Goal: Information Seeking & Learning: Find specific fact

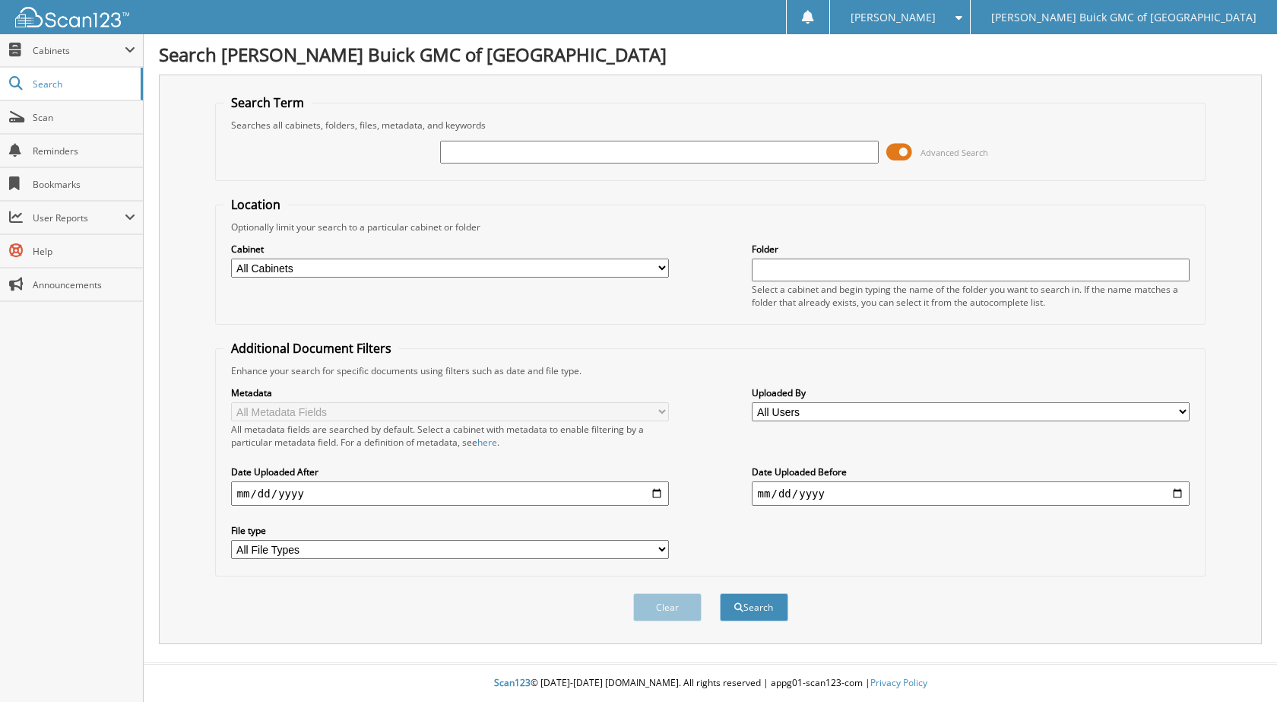
click at [521, 151] on input "text" at bounding box center [659, 152] width 439 height 23
type input "[DATE] shuttle"
click at [720, 593] on button "Search" at bounding box center [754, 607] width 68 height 28
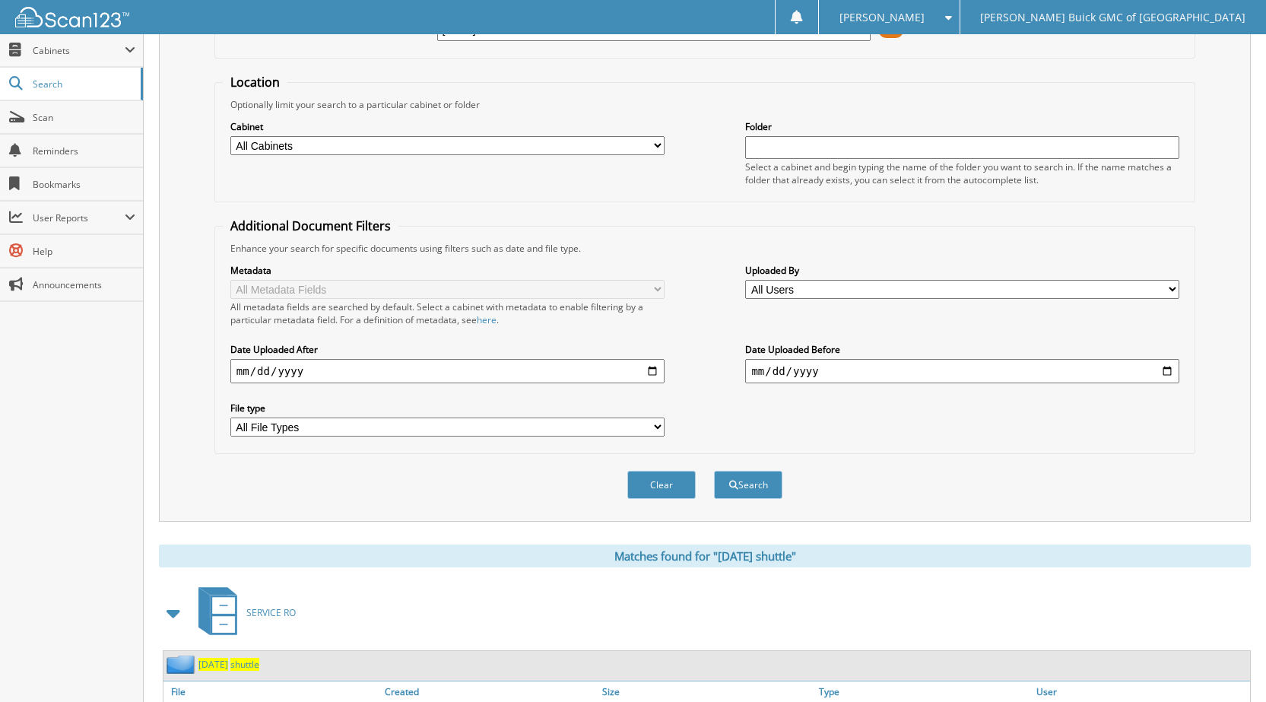
scroll to position [208, 0]
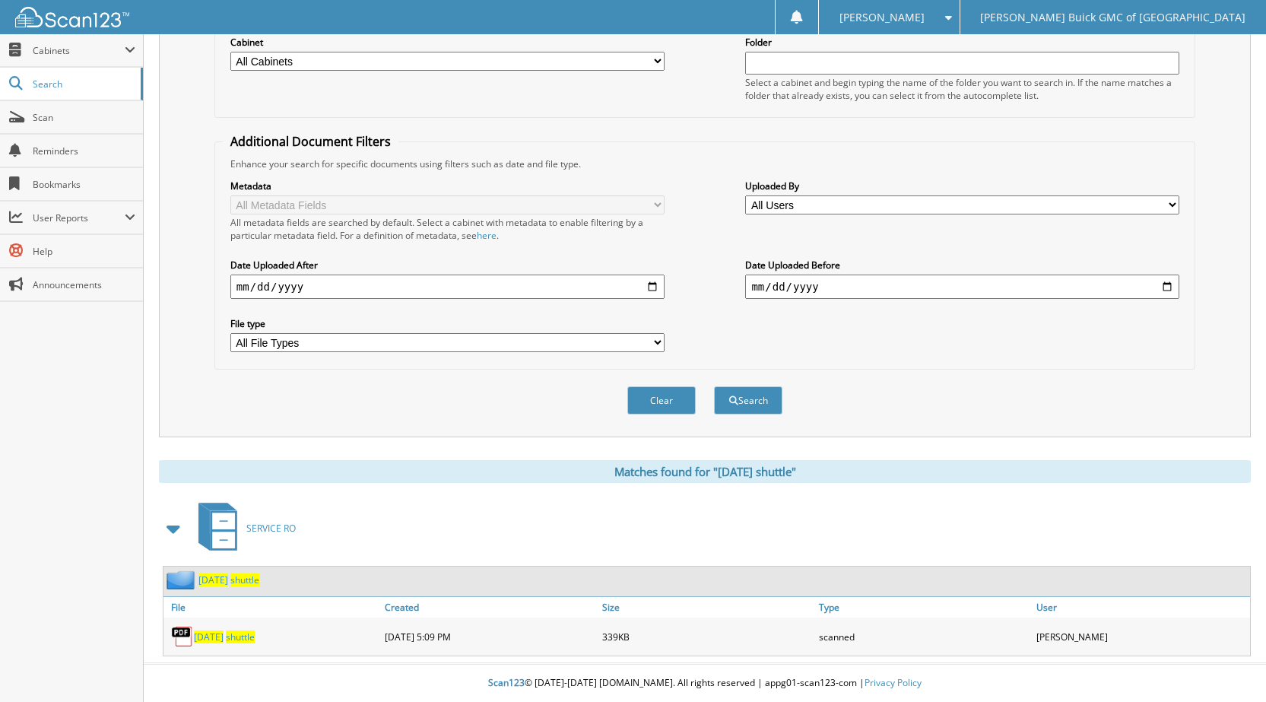
click at [250, 642] on span "shuttle" at bounding box center [240, 636] width 29 height 13
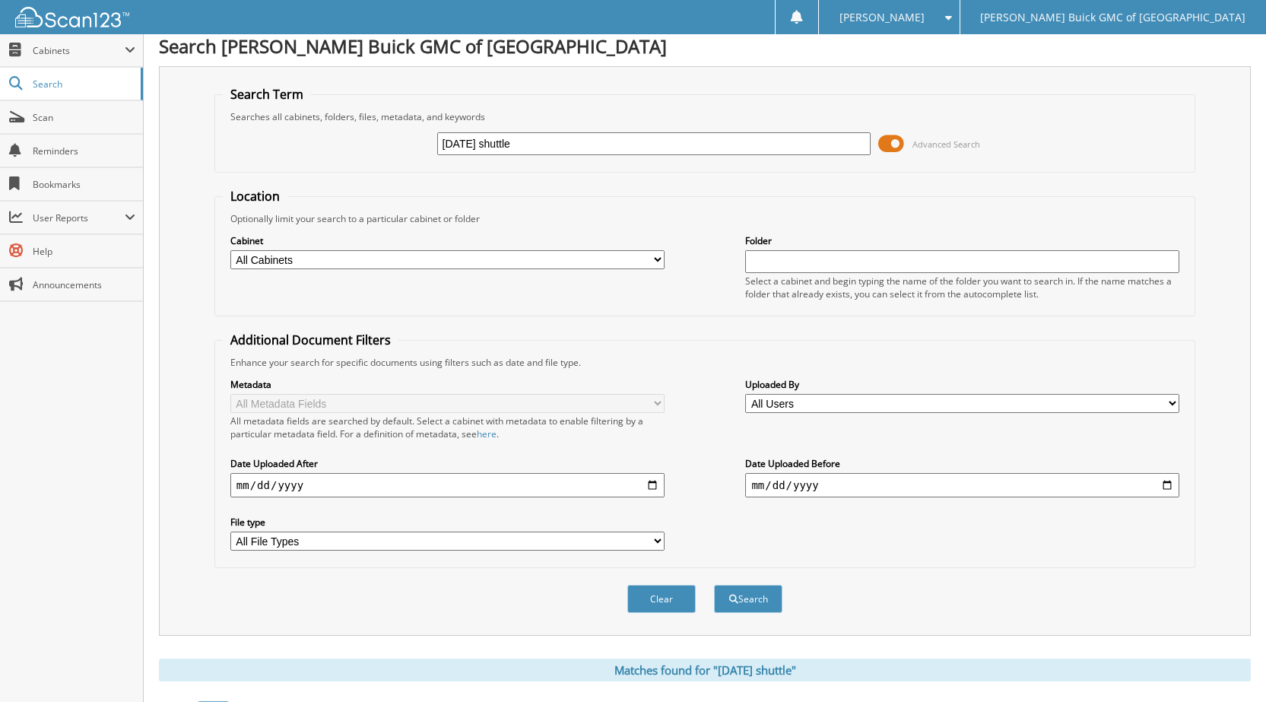
scroll to position [0, 0]
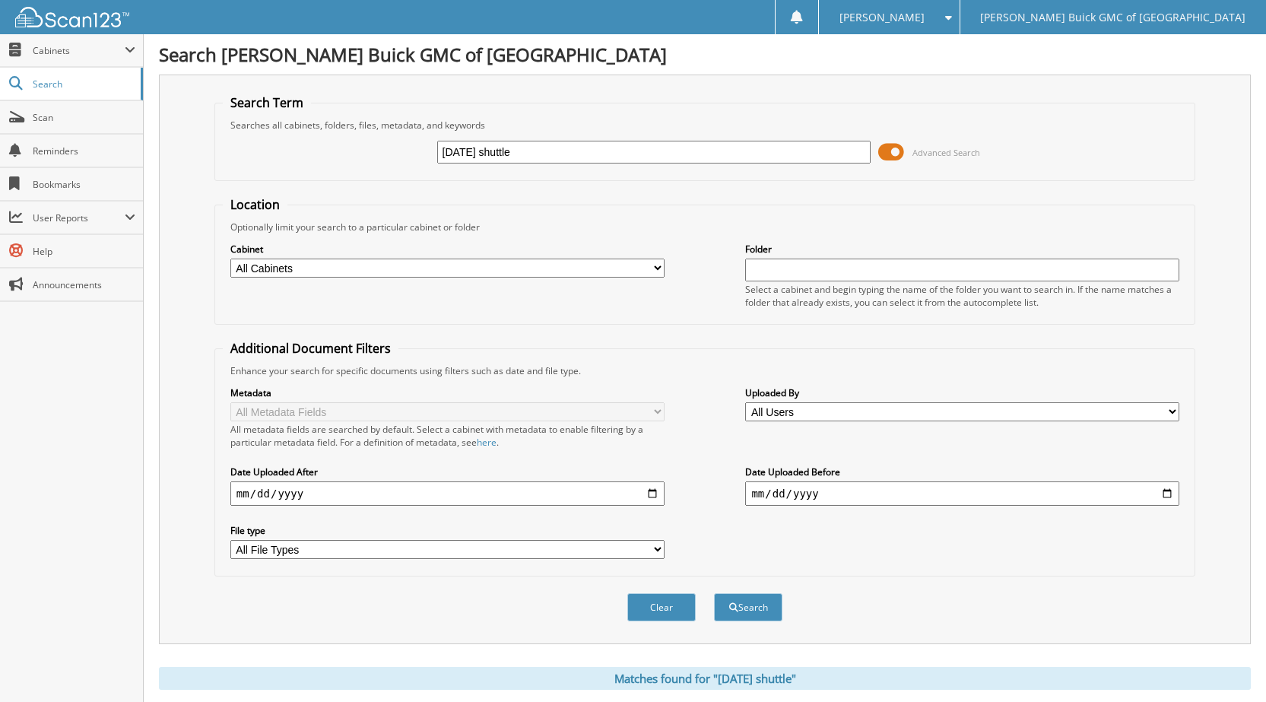
click at [496, 152] on input "[DATE] shuttle" at bounding box center [654, 152] width 434 height 23
type input "[DATE] shuttle"
click at [714, 593] on button "Search" at bounding box center [748, 607] width 68 height 28
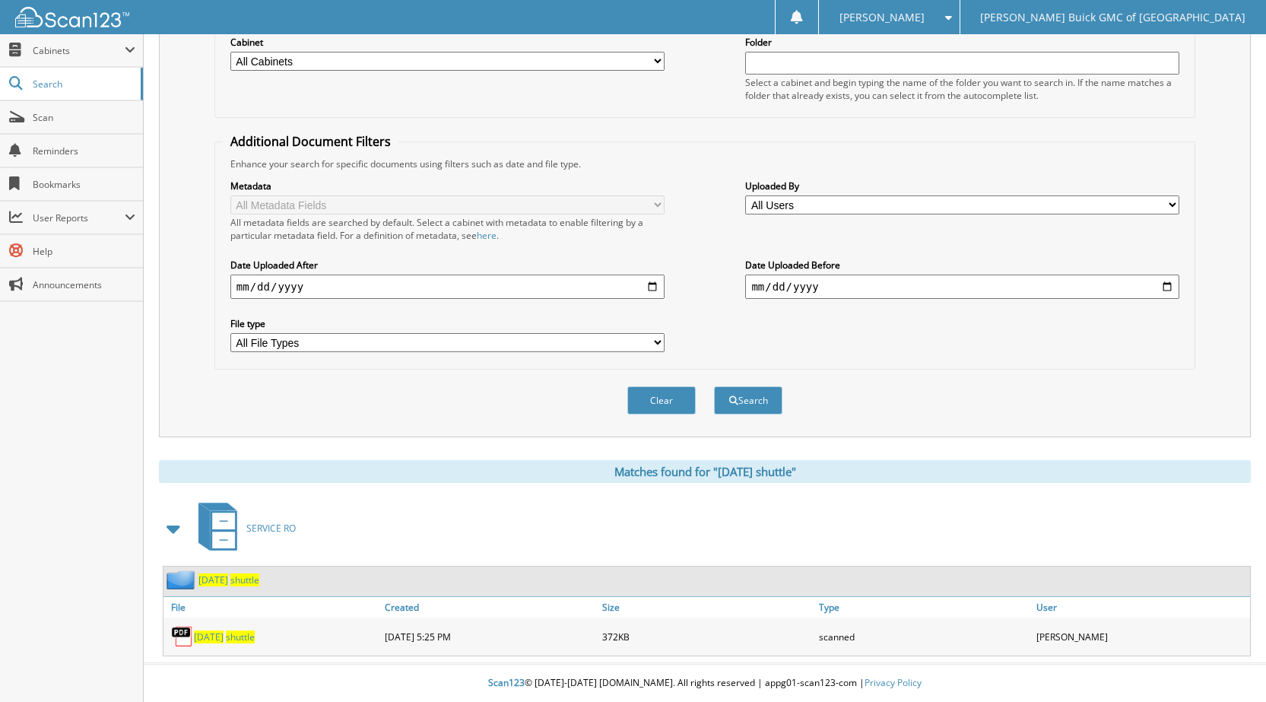
drag, startPoint x: 218, startPoint y: 638, endPoint x: 236, endPoint y: 630, distance: 19.1
click at [217, 638] on span "[DATE]" at bounding box center [209, 636] width 30 height 13
click at [48, 111] on span "Scan" at bounding box center [84, 117] width 103 height 13
